Goal: Task Accomplishment & Management: Use online tool/utility

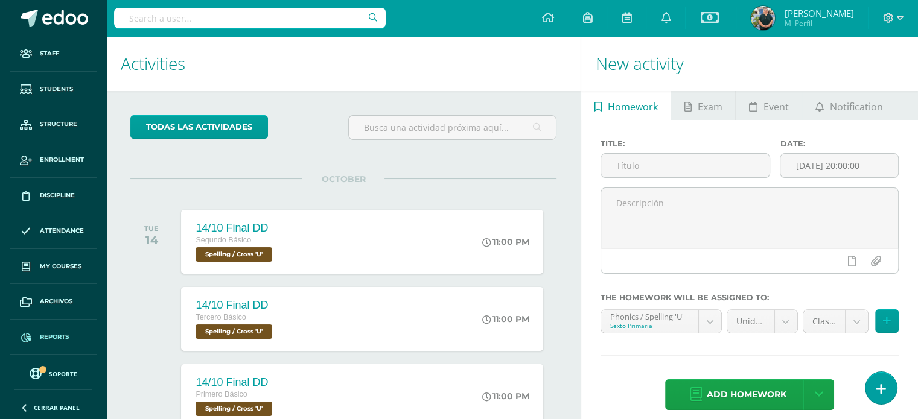
click at [48, 335] on span "Reports" at bounding box center [54, 337] width 29 height 10
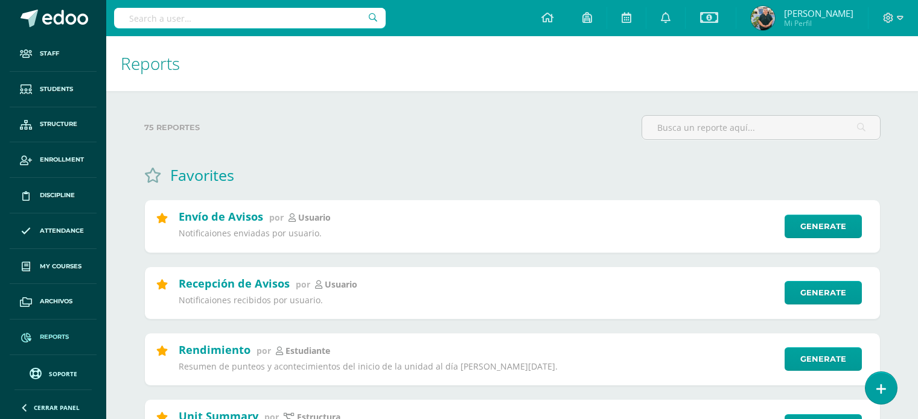
scroll to position [419, 0]
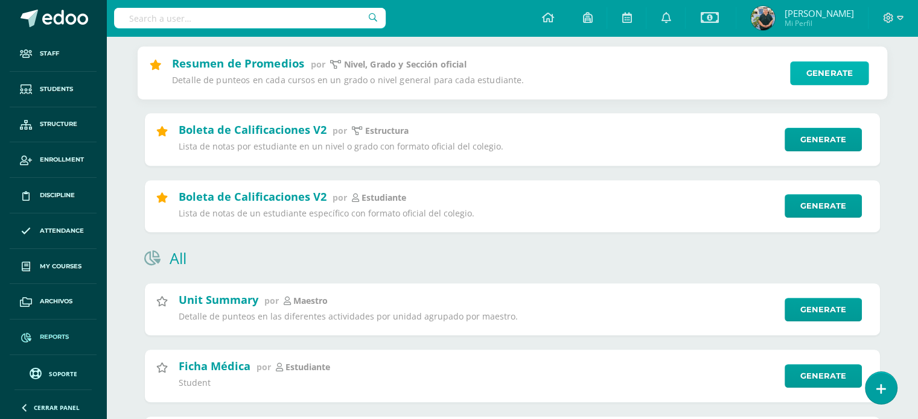
click at [833, 85] on link "Generate" at bounding box center [829, 73] width 79 height 24
click at [826, 85] on link "Generate" at bounding box center [829, 73] width 79 height 24
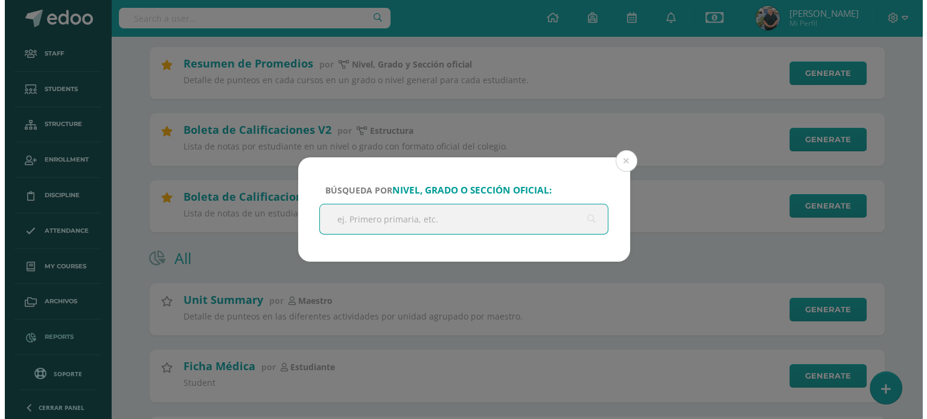
scroll to position [264, 0]
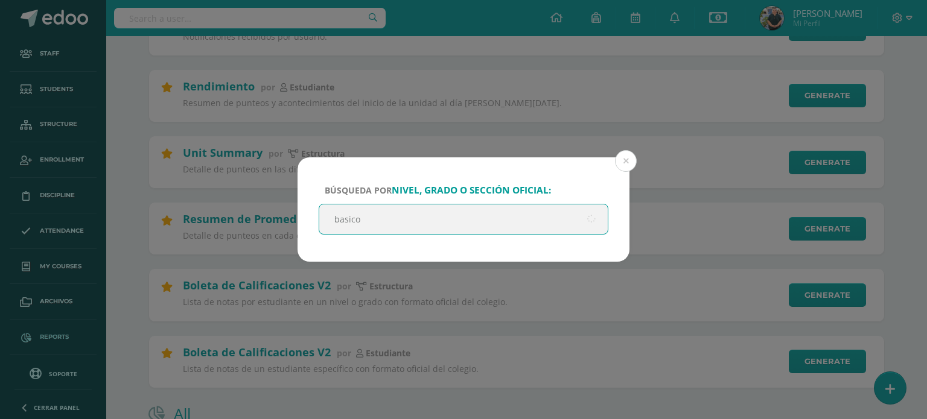
type input "basicos"
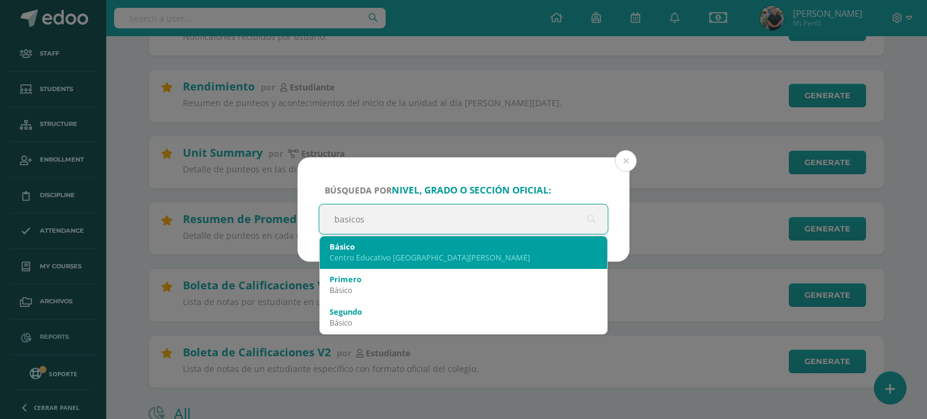
scroll to position [0, 0]
click at [340, 248] on div "Básico" at bounding box center [463, 246] width 268 height 11
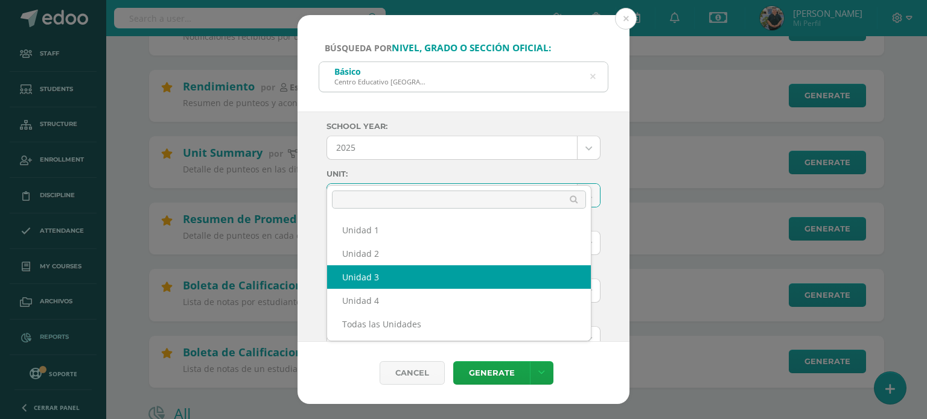
scroll to position [26, 0]
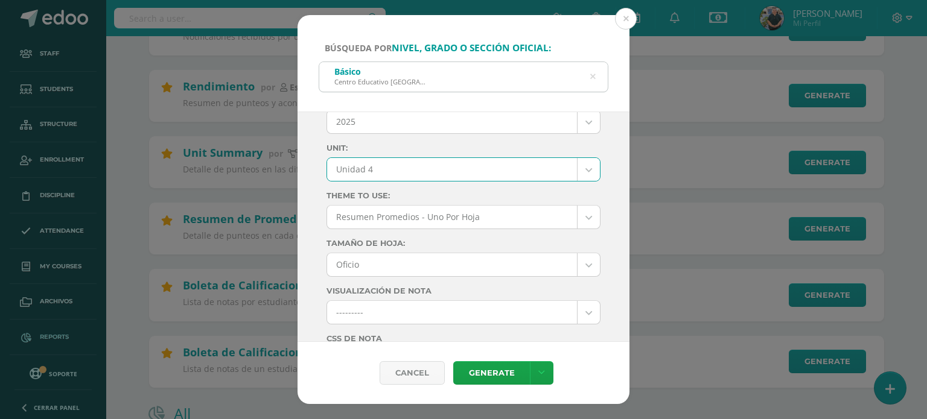
select select "Unidad 4"
click at [605, 282] on div "School year: 2025 2025 2026 2024 2023 2022 2021 2020 2019 2018 2017 Unit: Unida…" at bounding box center [463, 227] width 332 height 230
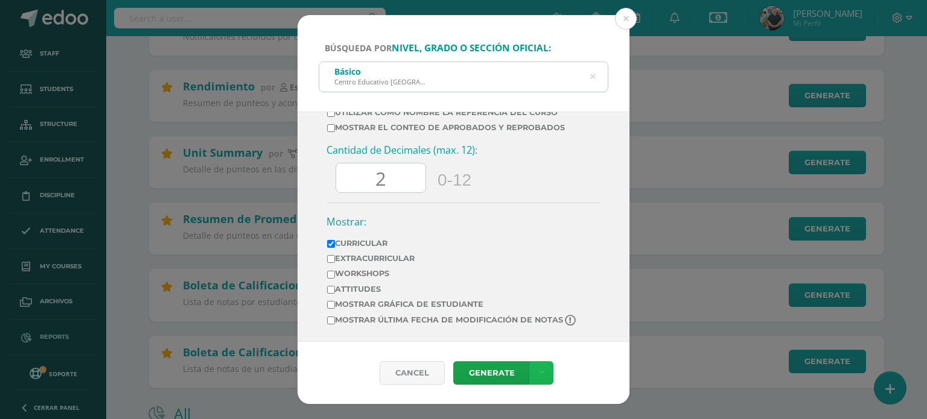
click at [540, 365] on link at bounding box center [542, 373] width 24 height 24
click at [536, 323] on link "Download as XLS" at bounding box center [540, 327] width 94 height 29
